Goal: Task Accomplishment & Management: Use online tool/utility

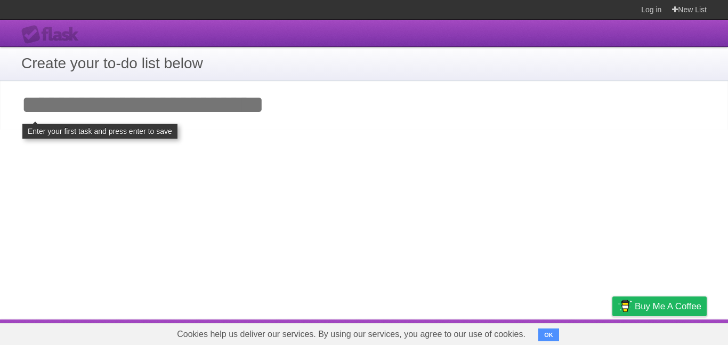
scroll to position [0, 7]
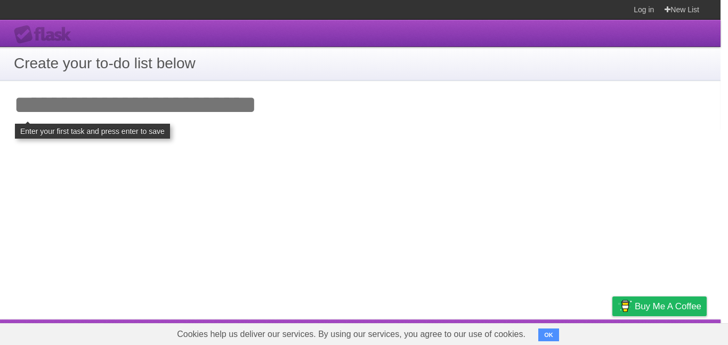
click at [242, 117] on input "Add your first task" at bounding box center [357, 105] width 728 height 49
click at [115, 117] on input "Add your first task" at bounding box center [357, 105] width 728 height 49
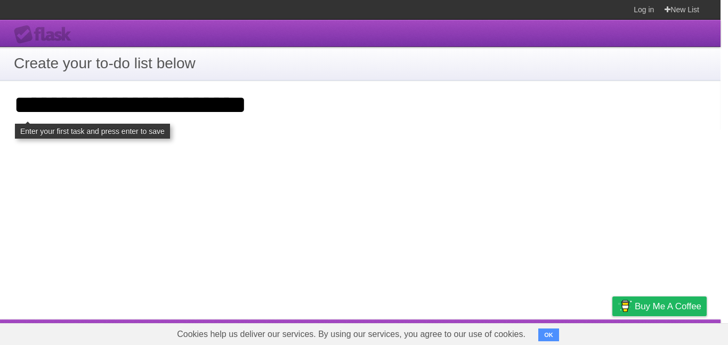
type input "**********"
click input "**********" at bounding box center [0, 0] width 0 height 0
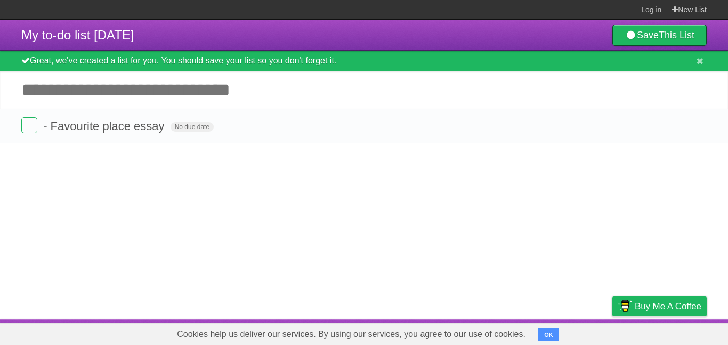
click at [416, 147] on article "My to-do list [DATE] Save This List Great, we've created a list for you. You sh…" at bounding box center [364, 170] width 728 height 300
click at [427, 170] on article "My to-do list [DATE] Save This List Great, we've created a list for you. You sh…" at bounding box center [364, 170] width 728 height 300
click at [548, 332] on button "OK" at bounding box center [549, 335] width 21 height 13
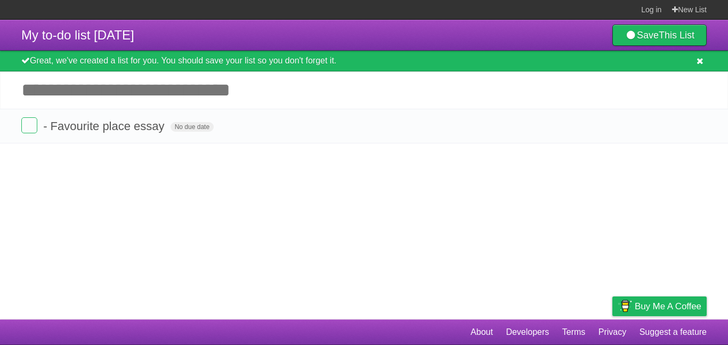
click at [699, 65] on icon at bounding box center [700, 61] width 7 height 9
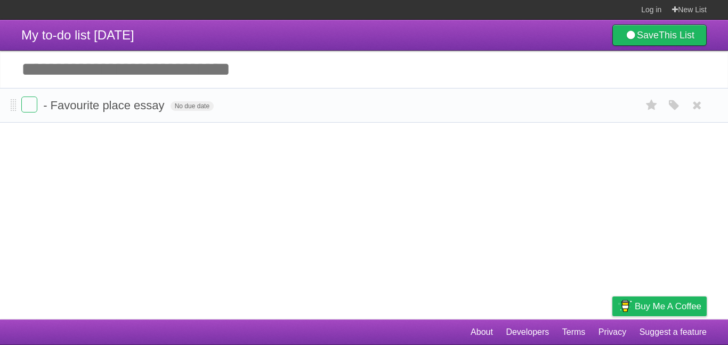
click at [269, 114] on form "- Favourite place essay No due date White Red Blue Green Purple Orange" at bounding box center [364, 106] width 686 height 18
click at [674, 33] on b "This List" at bounding box center [677, 35] width 36 height 11
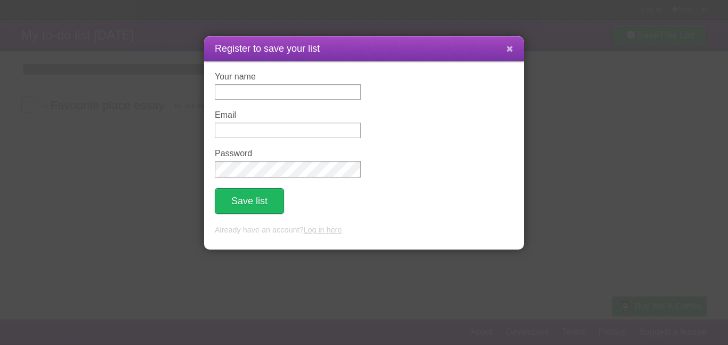
click at [517, 57] on button at bounding box center [510, 49] width 23 height 20
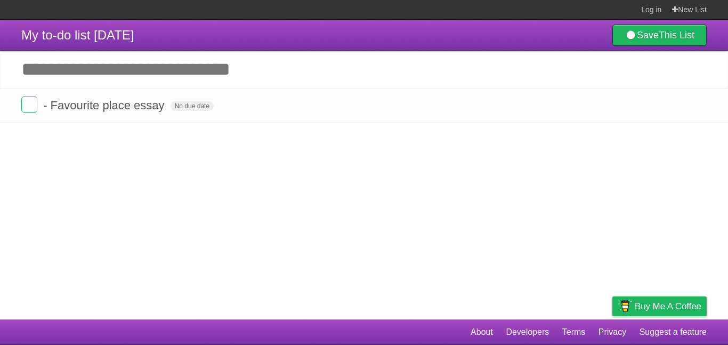
click at [283, 193] on article "My to-do list [DATE] Save This List Great, we've created a list for you. You sh…" at bounding box center [364, 170] width 728 height 300
click at [179, 118] on li "- Favourite place essay No due date White Red Blue Green Purple Orange" at bounding box center [364, 105] width 728 height 35
click at [150, 113] on form "- Favourite place essay No due date White Red Blue Green Purple Orange" at bounding box center [364, 106] width 686 height 18
click at [148, 106] on span "- Favourite place essay" at bounding box center [105, 105] width 124 height 13
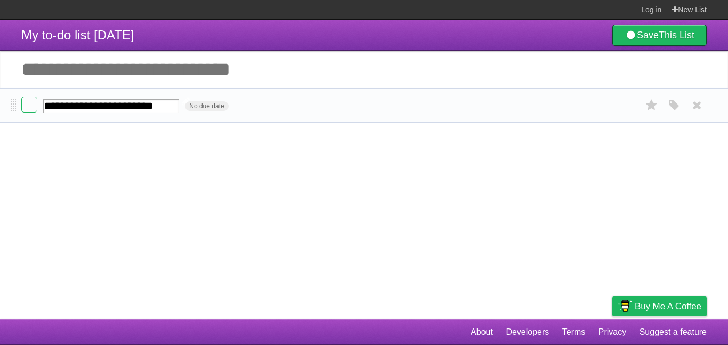
click at [179, 110] on input "**********" at bounding box center [111, 106] width 136 height 14
click at [33, 110] on label at bounding box center [29, 105] width 16 height 16
